Goal: Navigation & Orientation: Find specific page/section

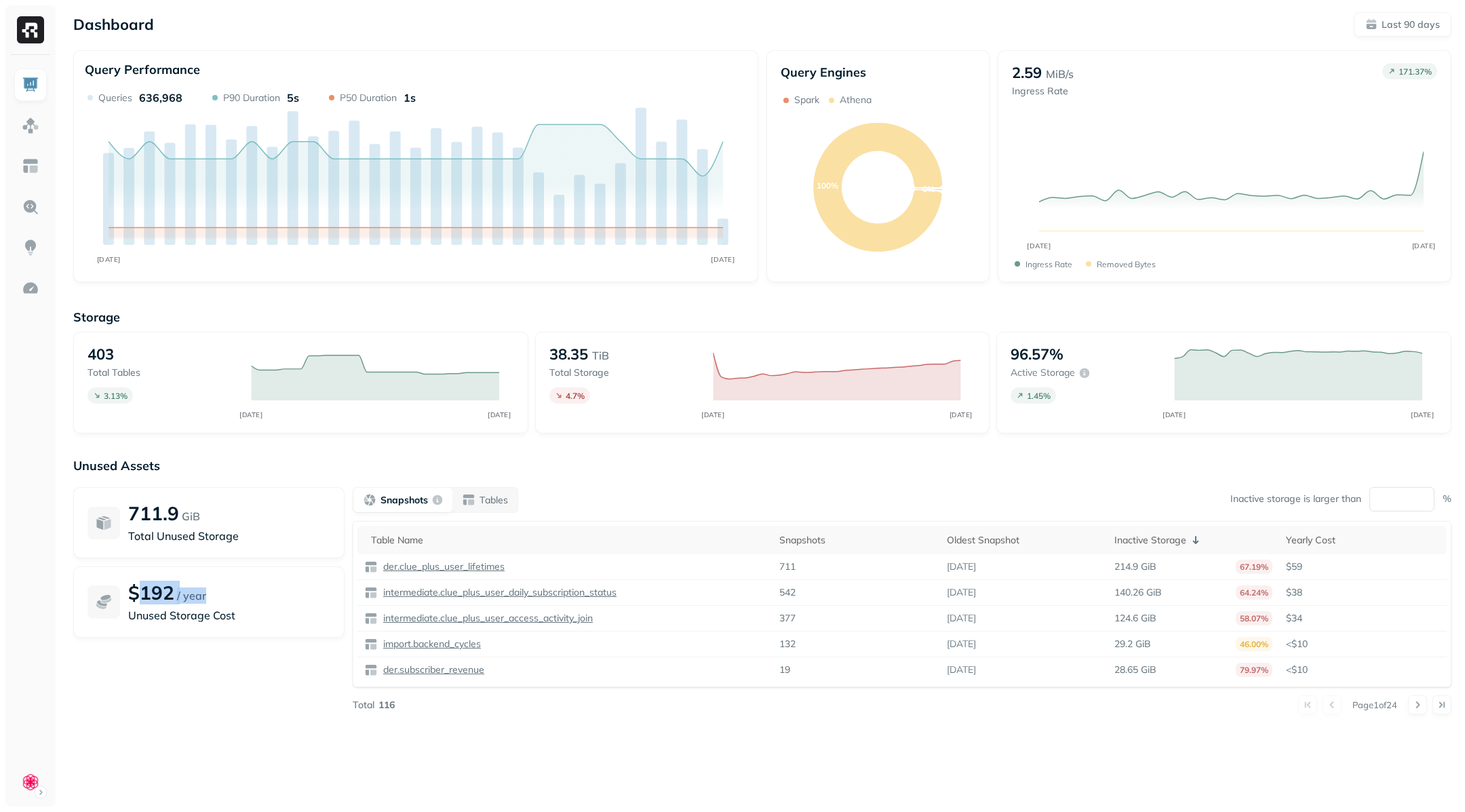
drag, startPoint x: 142, startPoint y: 588, endPoint x: 230, endPoint y: 588, distance: 88.0
click at [230, 588] on div "$192 / year" at bounding box center [229, 593] width 202 height 24
drag, startPoint x: 250, startPoint y: 619, endPoint x: 124, endPoint y: 513, distance: 164.7
click at [124, 513] on div "711.9 GiB Total Unused Storage $192 / year Unused Storage Cost" at bounding box center [208, 600] width 271 height 227
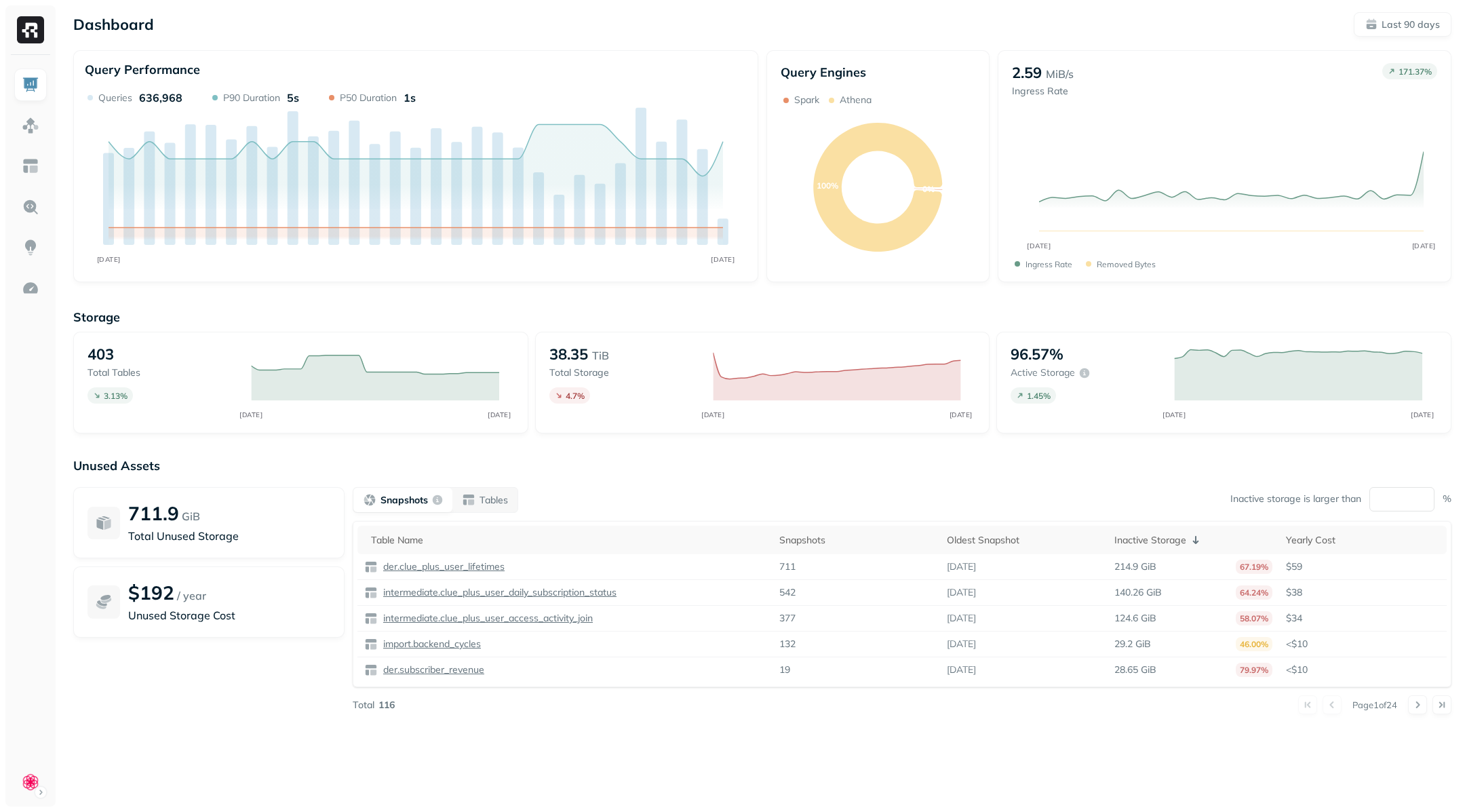
click at [226, 476] on div "Unused Assets 711.9 GiB Total Unused Storage $192 / year Unused Storage Cost Sn…" at bounding box center [762, 593] width 1378 height 271
click at [32, 159] on img at bounding box center [30, 166] width 18 height 18
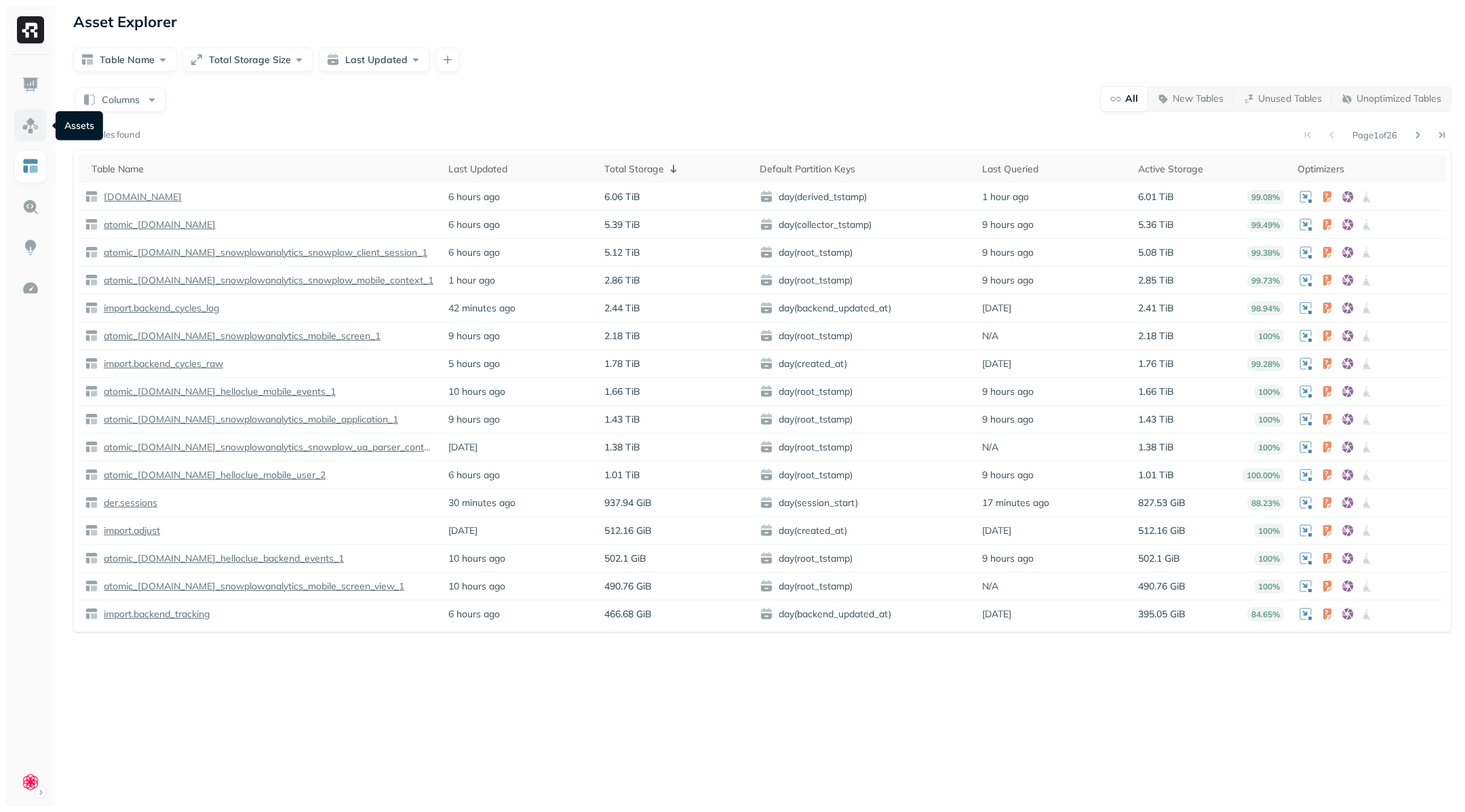
click at [36, 123] on img at bounding box center [30, 125] width 18 height 18
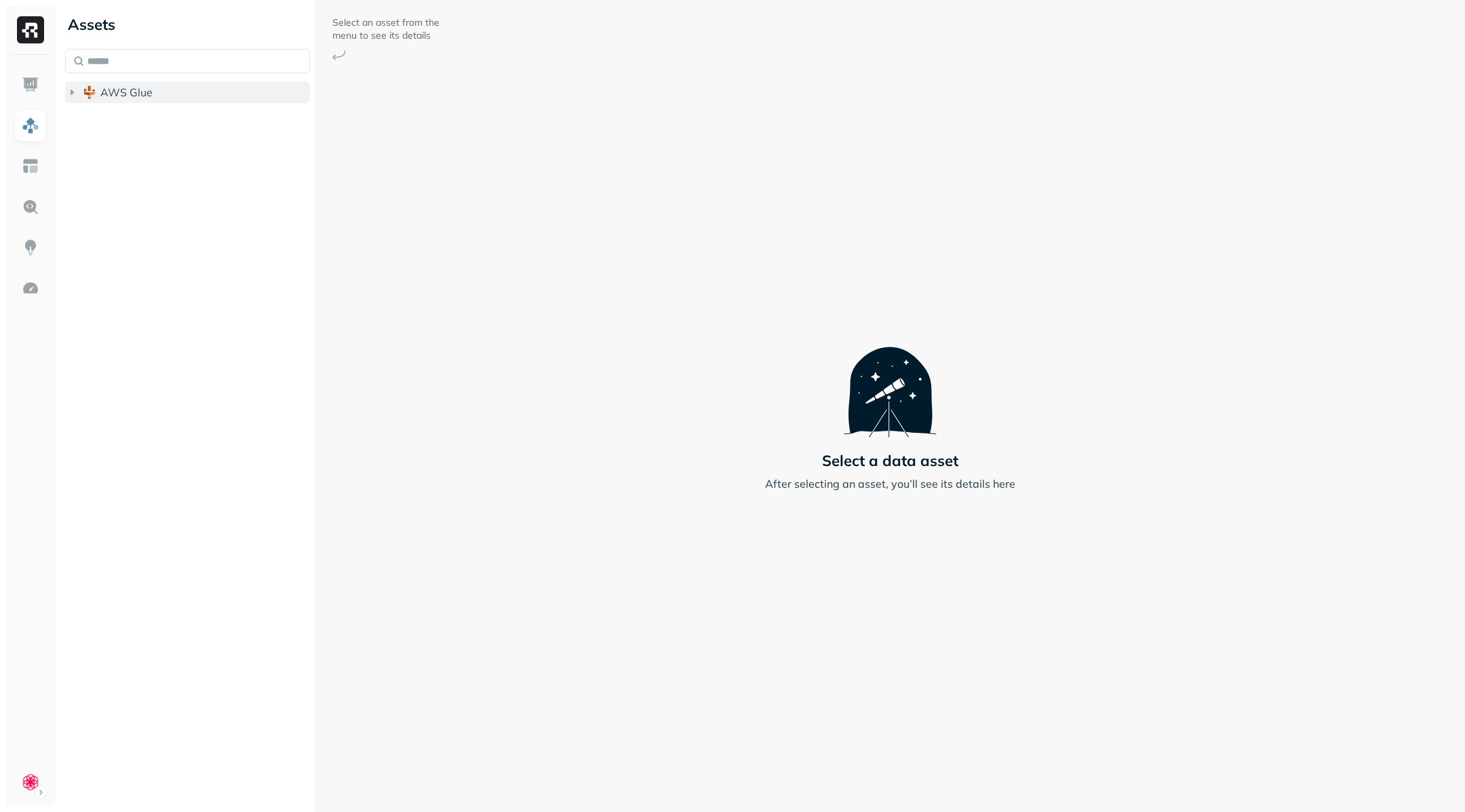
click at [74, 93] on icon "button" at bounding box center [71, 92] width 13 height 13
click at [25, 283] on img at bounding box center [30, 289] width 18 height 18
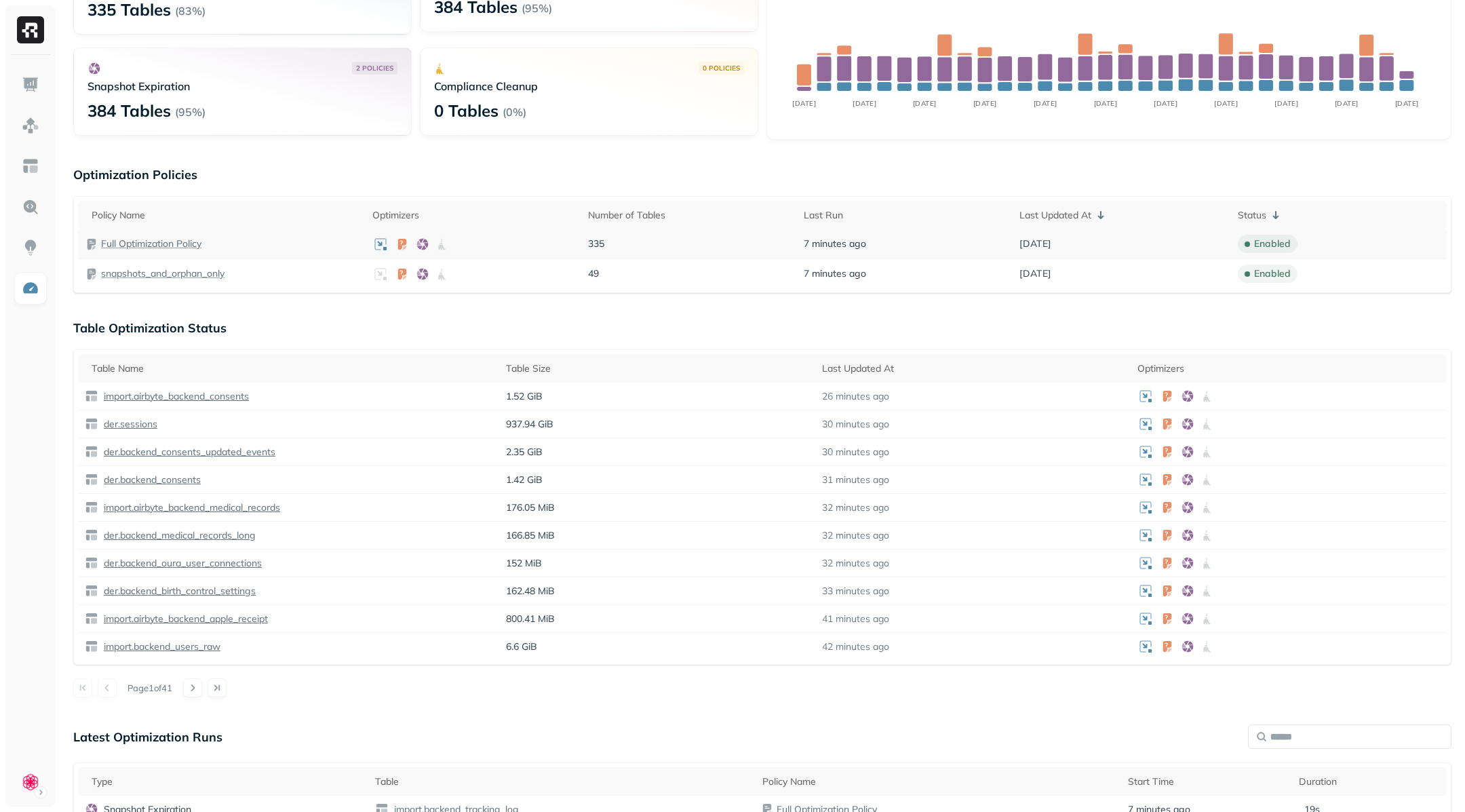
scroll to position [170, 0]
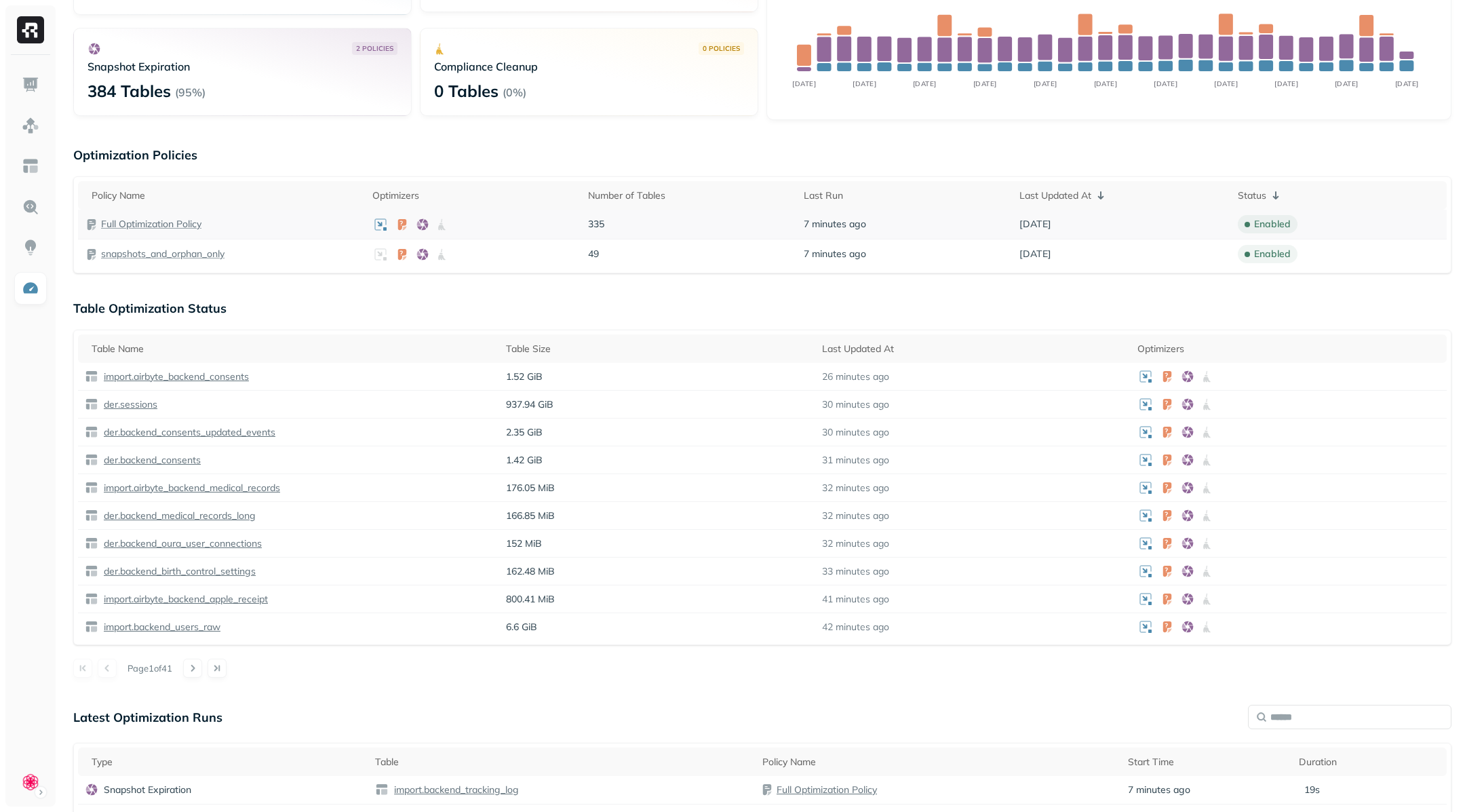
click at [169, 225] on p "Full Optimization Policy" at bounding box center [151, 225] width 100 height 13
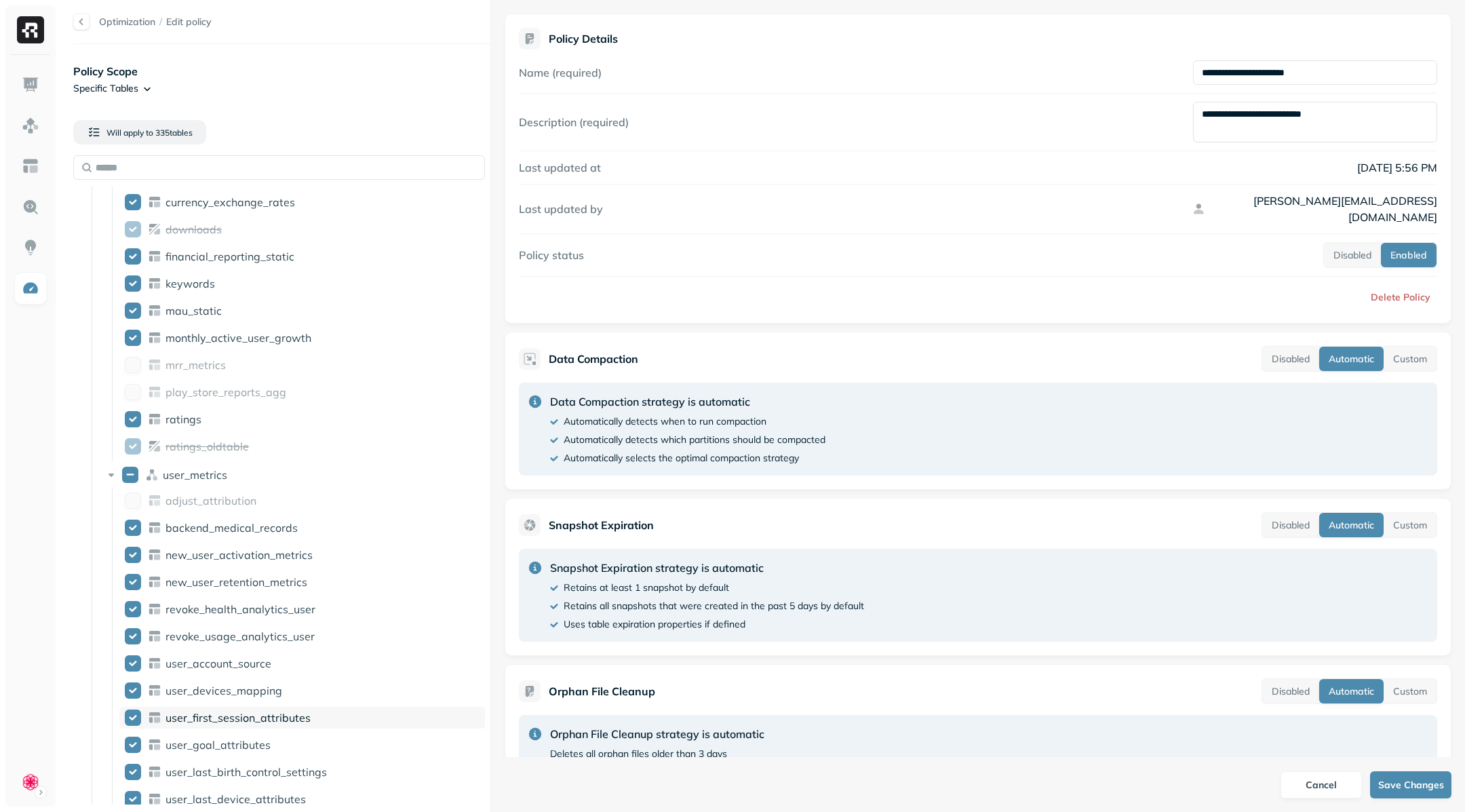
scroll to position [11041, 0]
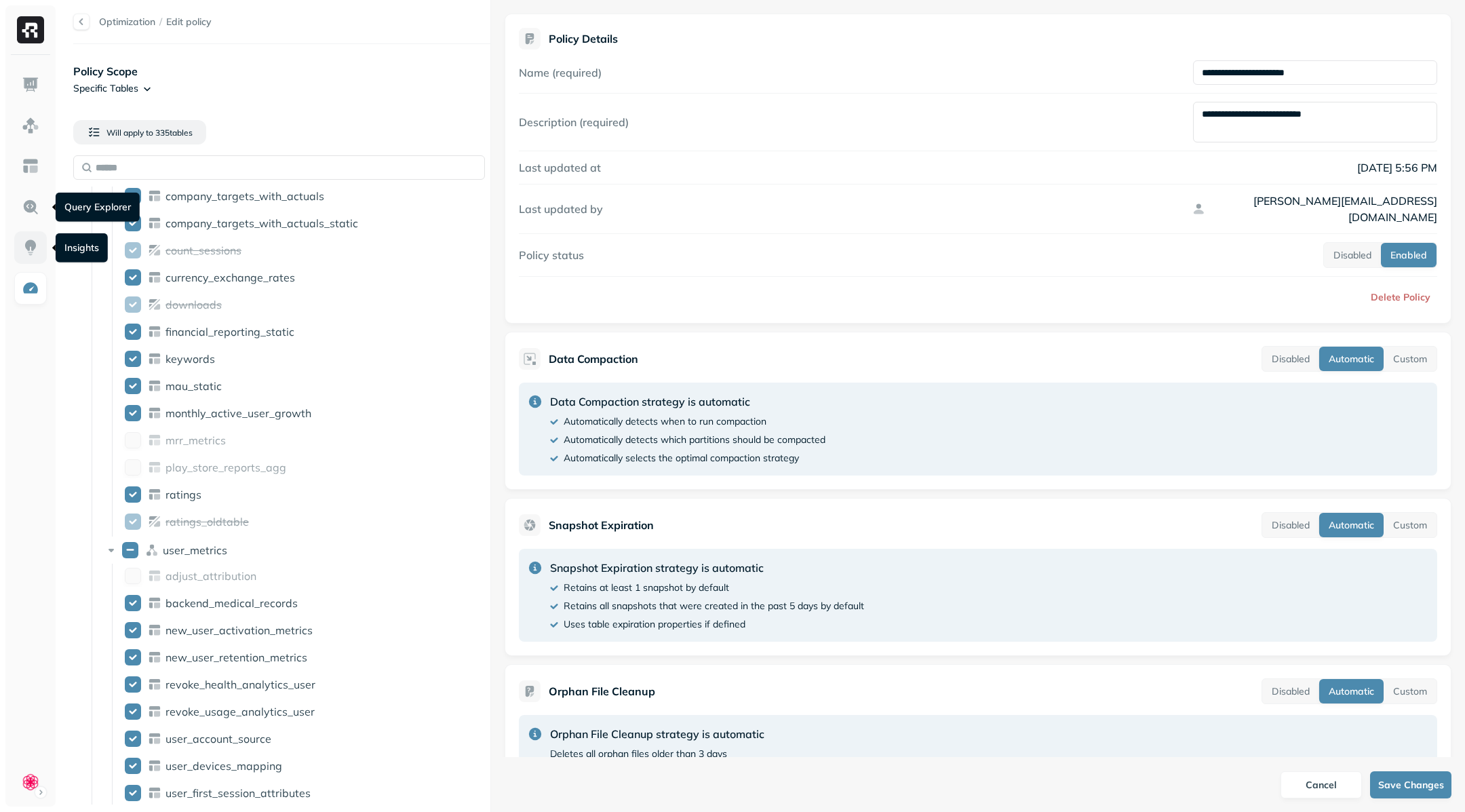
click at [30, 258] on link at bounding box center [30, 247] width 32 height 32
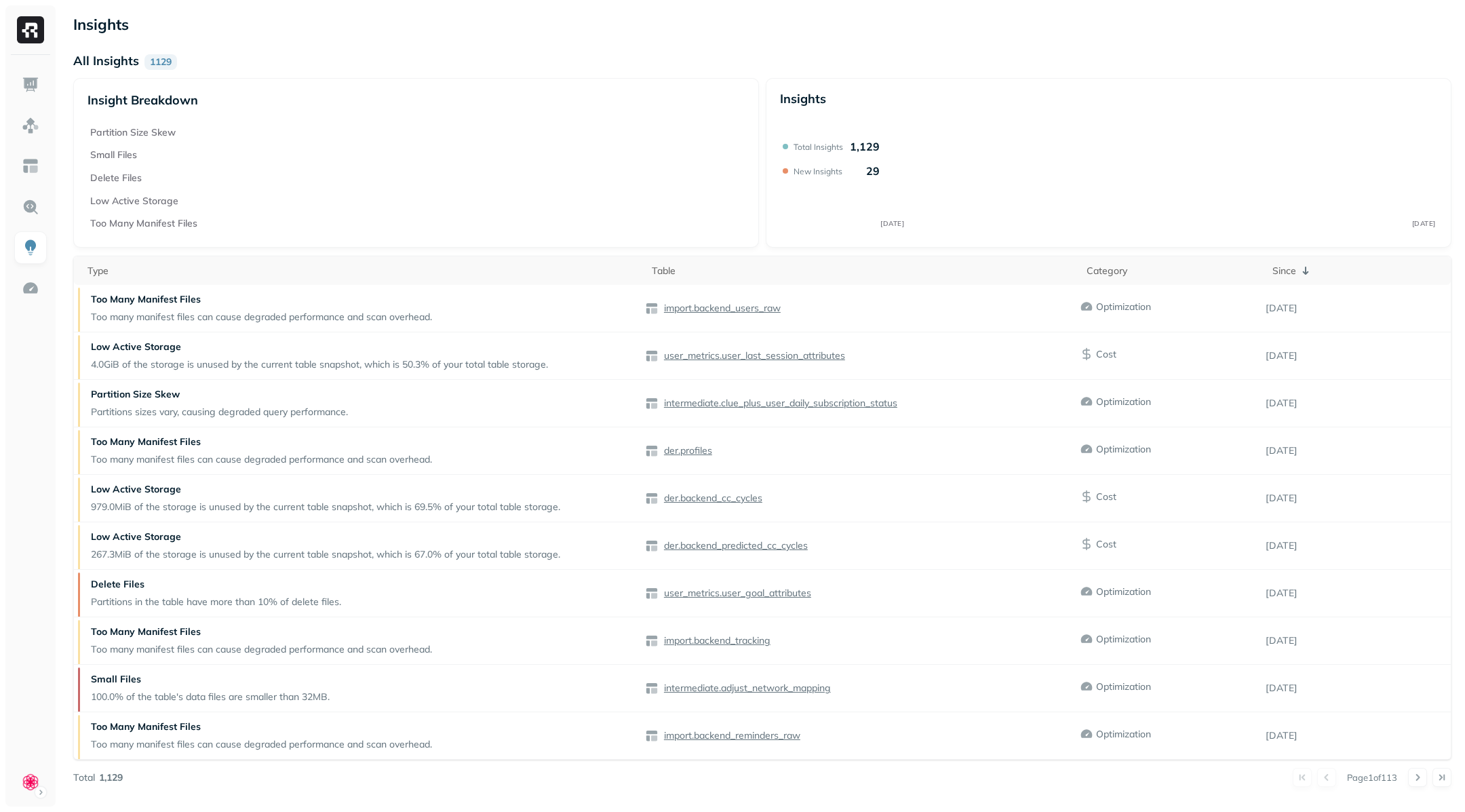
click at [30, 240] on img at bounding box center [30, 247] width 18 height 18
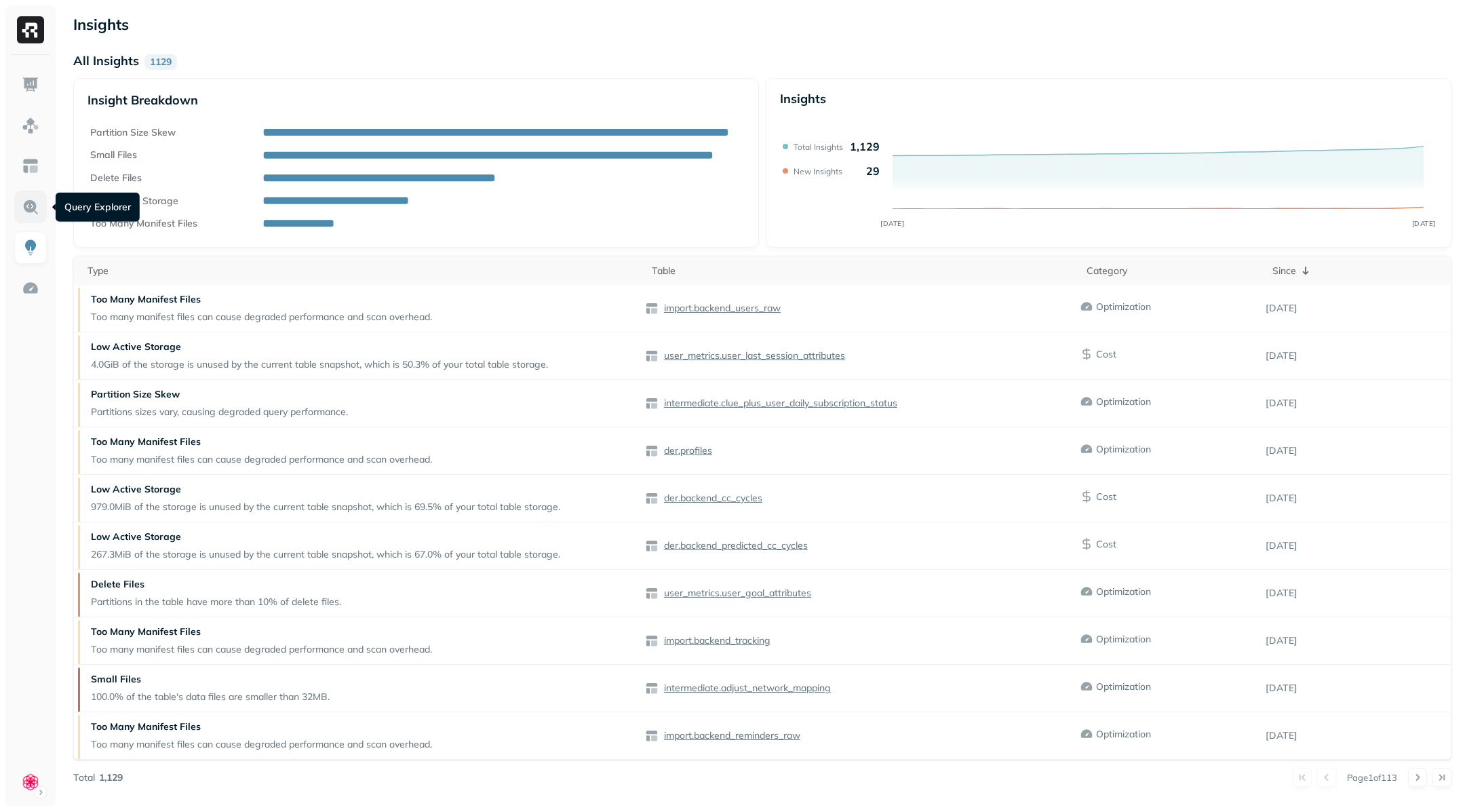
click at [29, 202] on img at bounding box center [30, 207] width 18 height 18
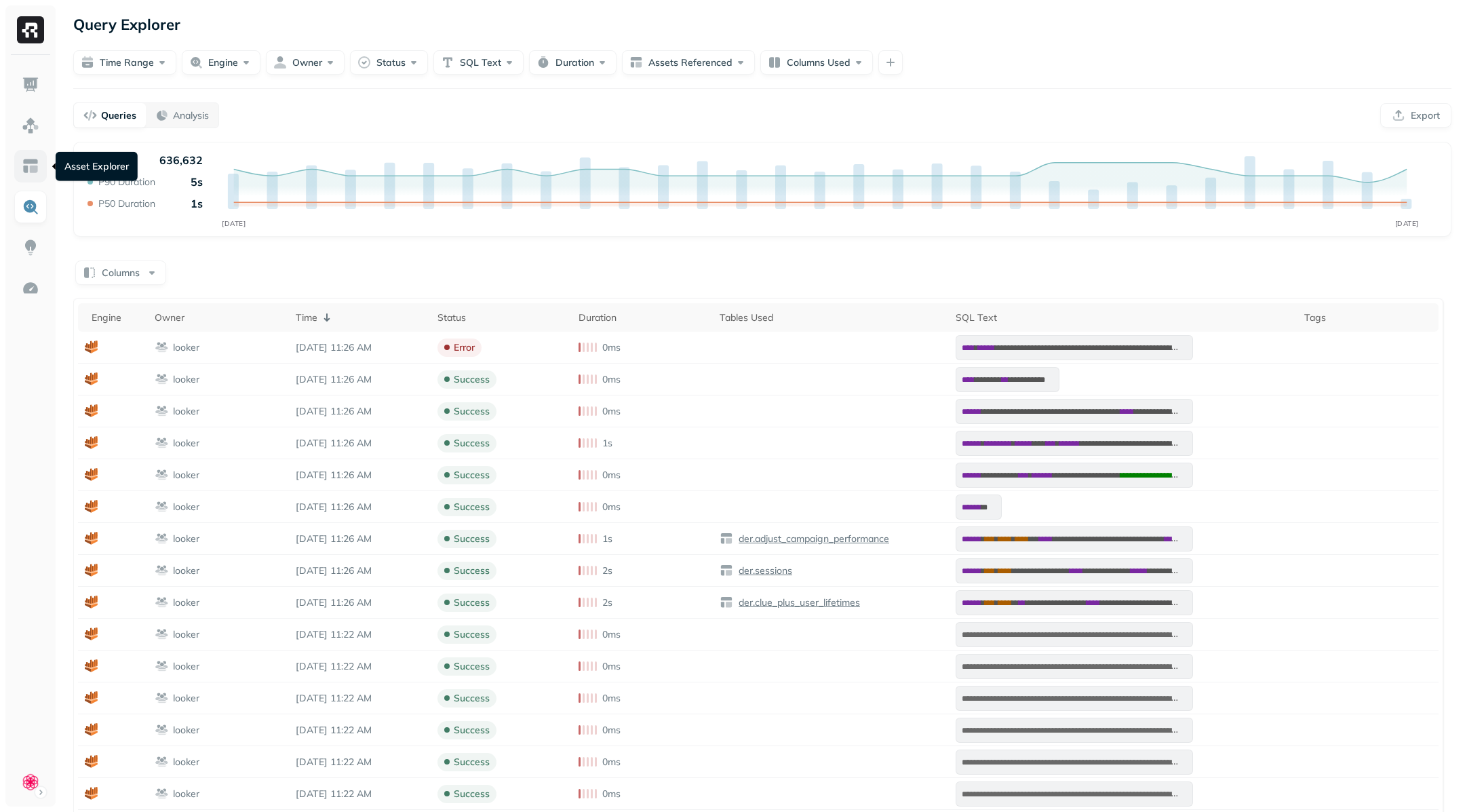
click at [23, 177] on link at bounding box center [30, 166] width 32 height 32
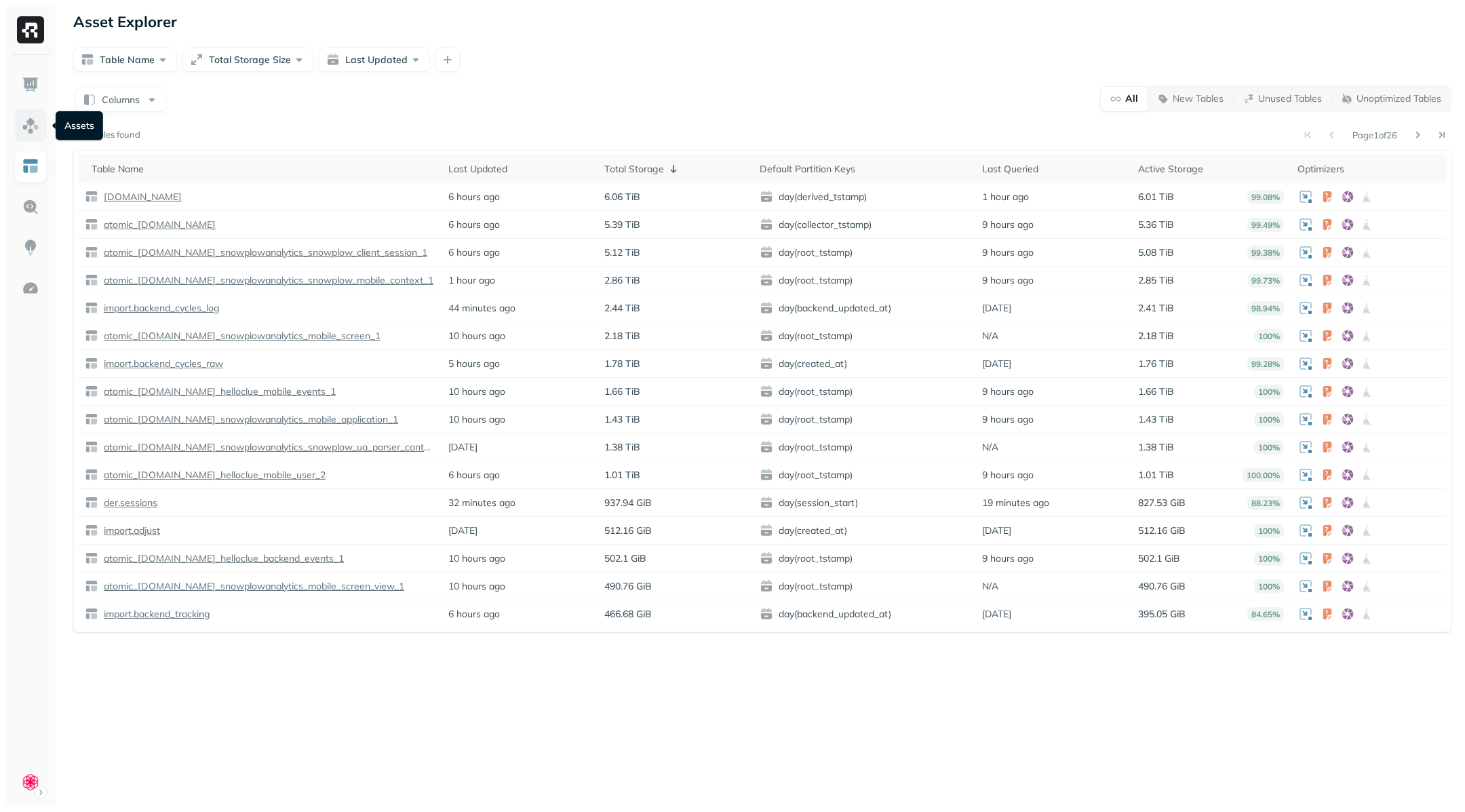
click at [38, 119] on img at bounding box center [30, 125] width 18 height 18
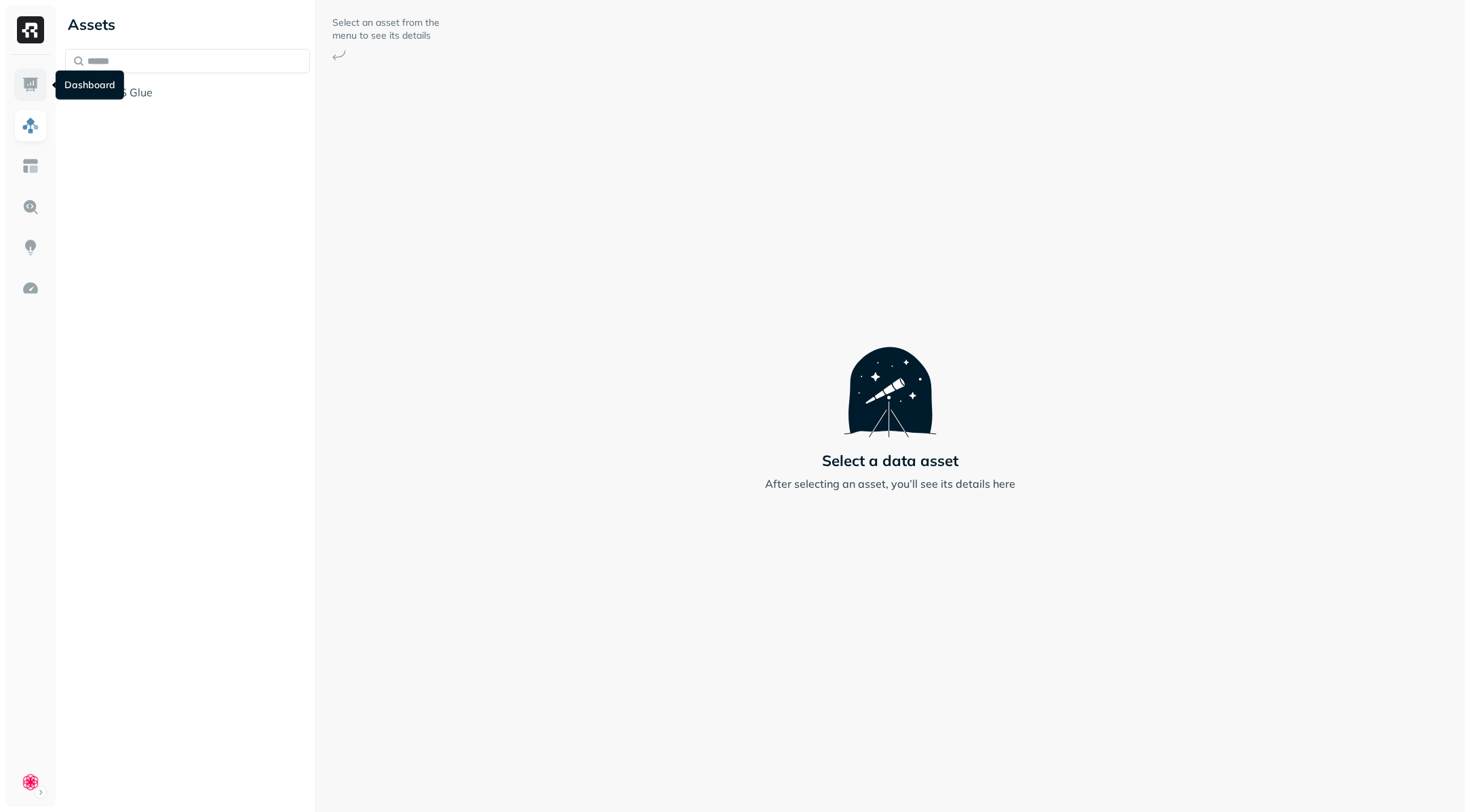
click at [37, 82] on img at bounding box center [30, 85] width 18 height 18
